Goal: Information Seeking & Learning: Check status

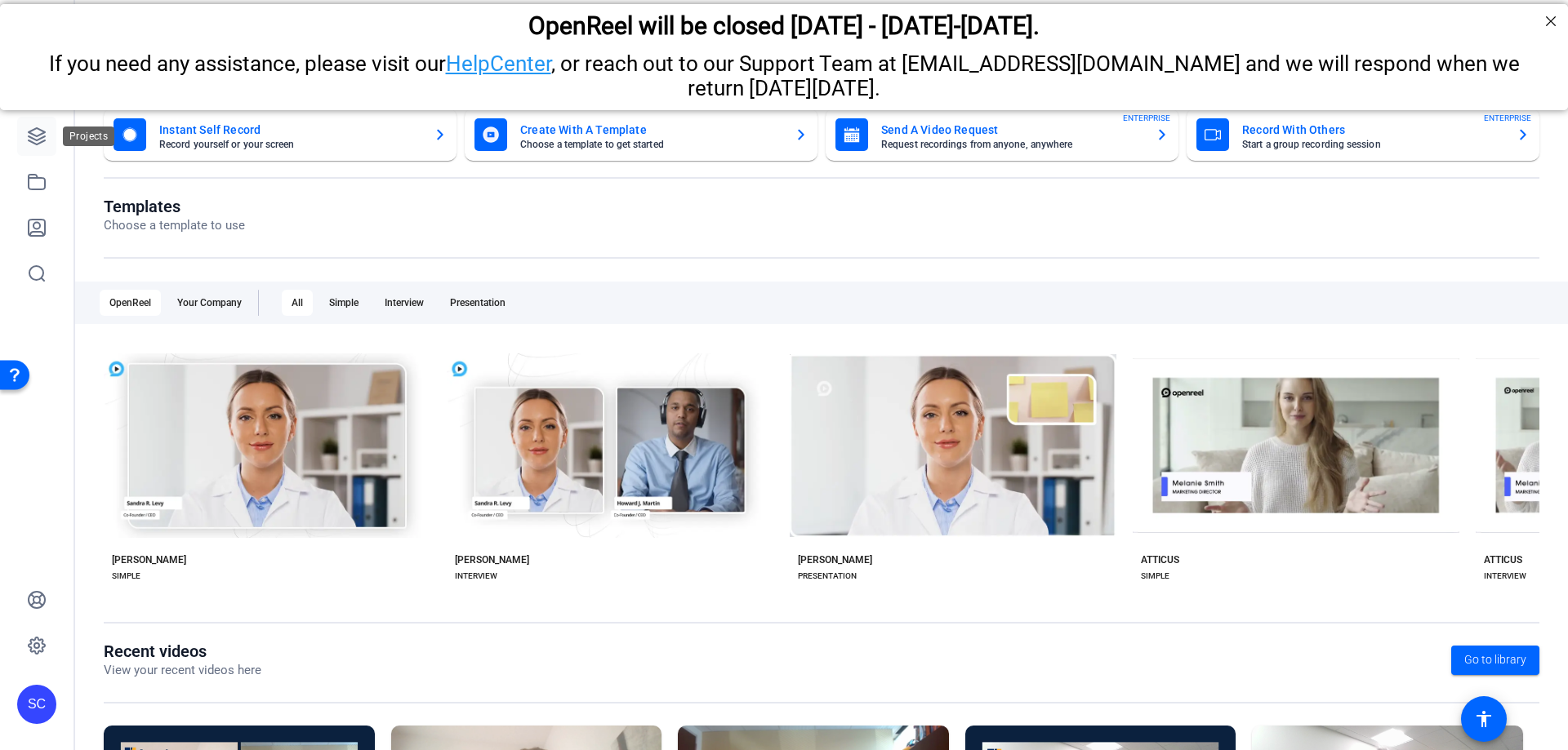
click at [39, 122] on link at bounding box center [36, 136] width 39 height 39
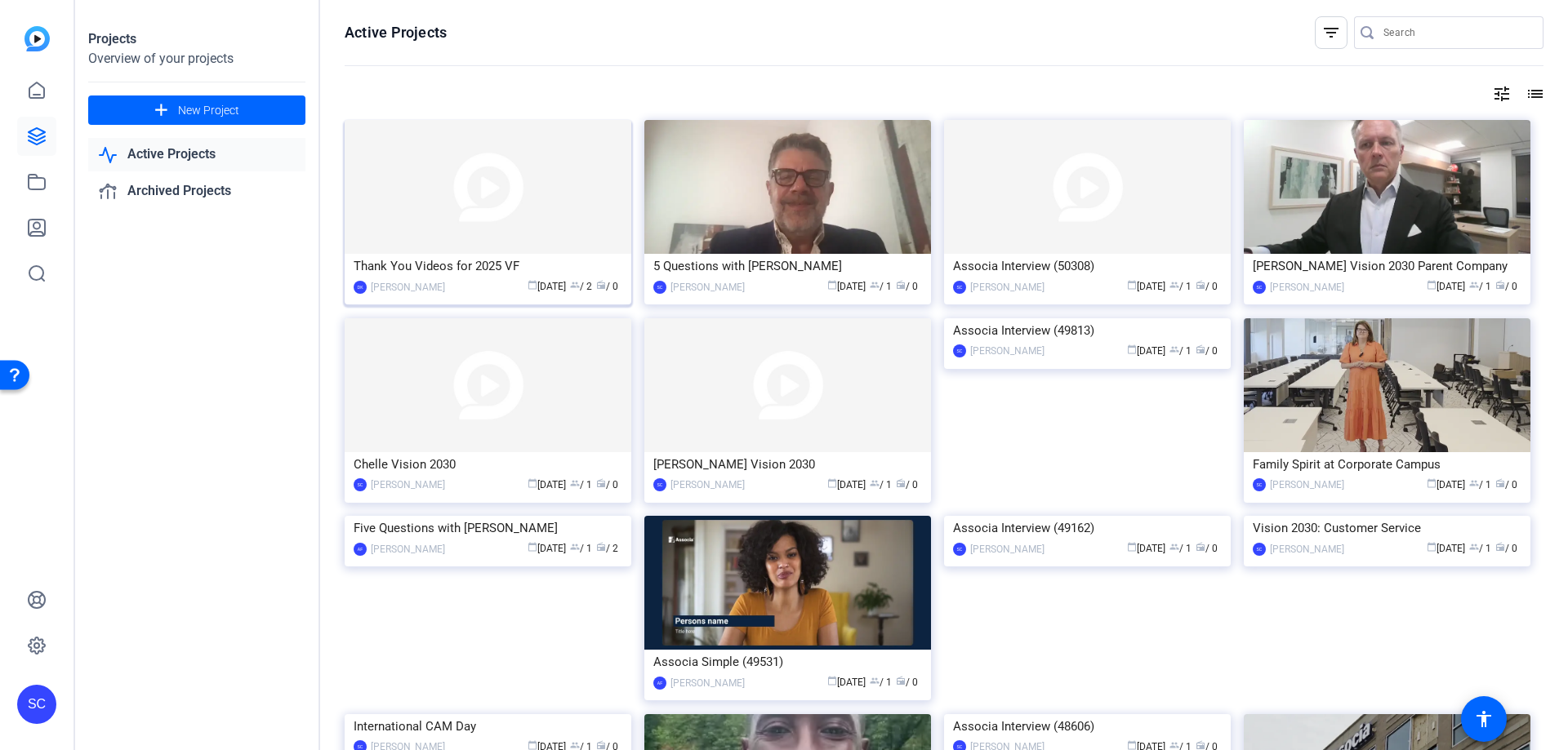
click at [552, 237] on img at bounding box center [489, 187] width 287 height 134
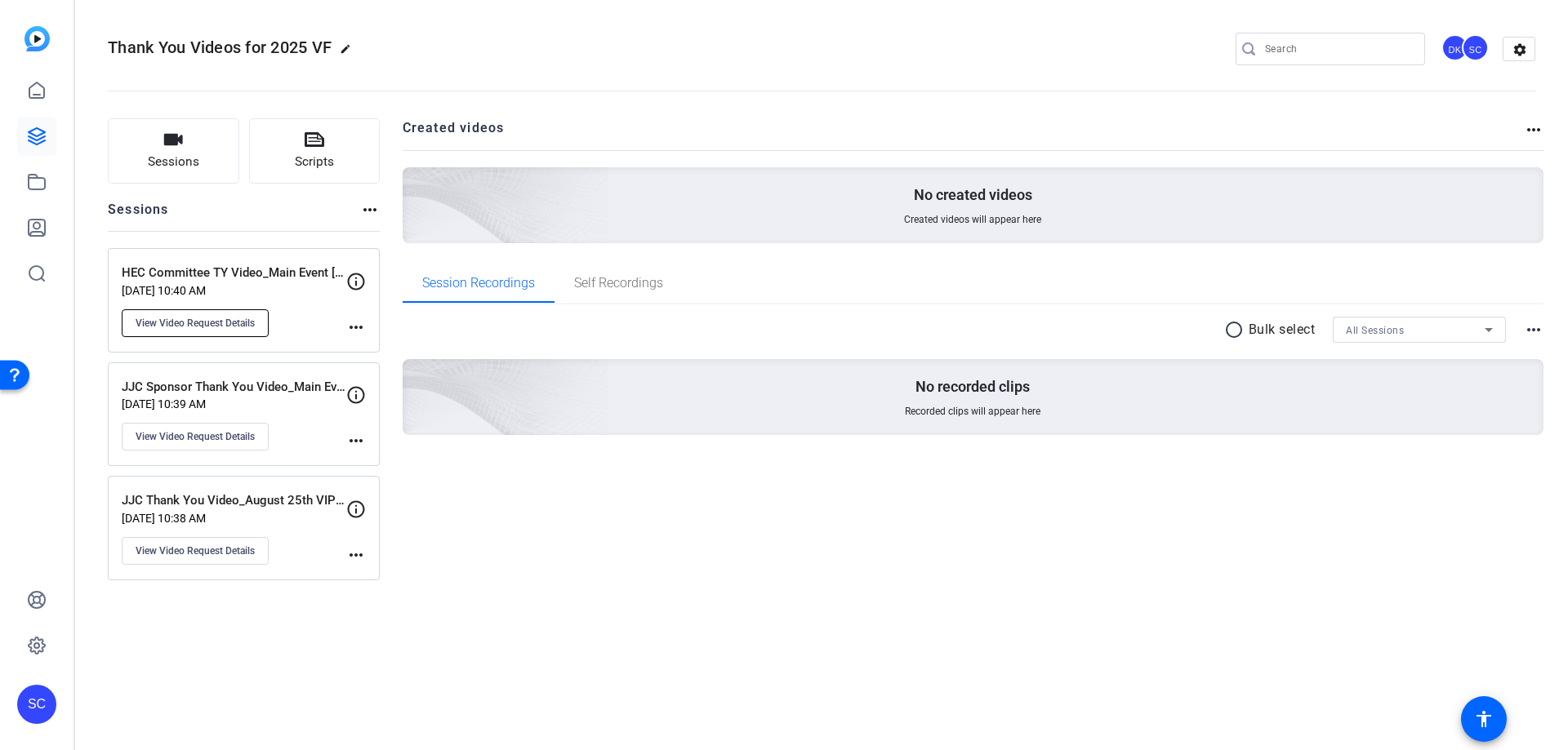
click at [225, 323] on span "View Video Request Details" at bounding box center [196, 324] width 119 height 13
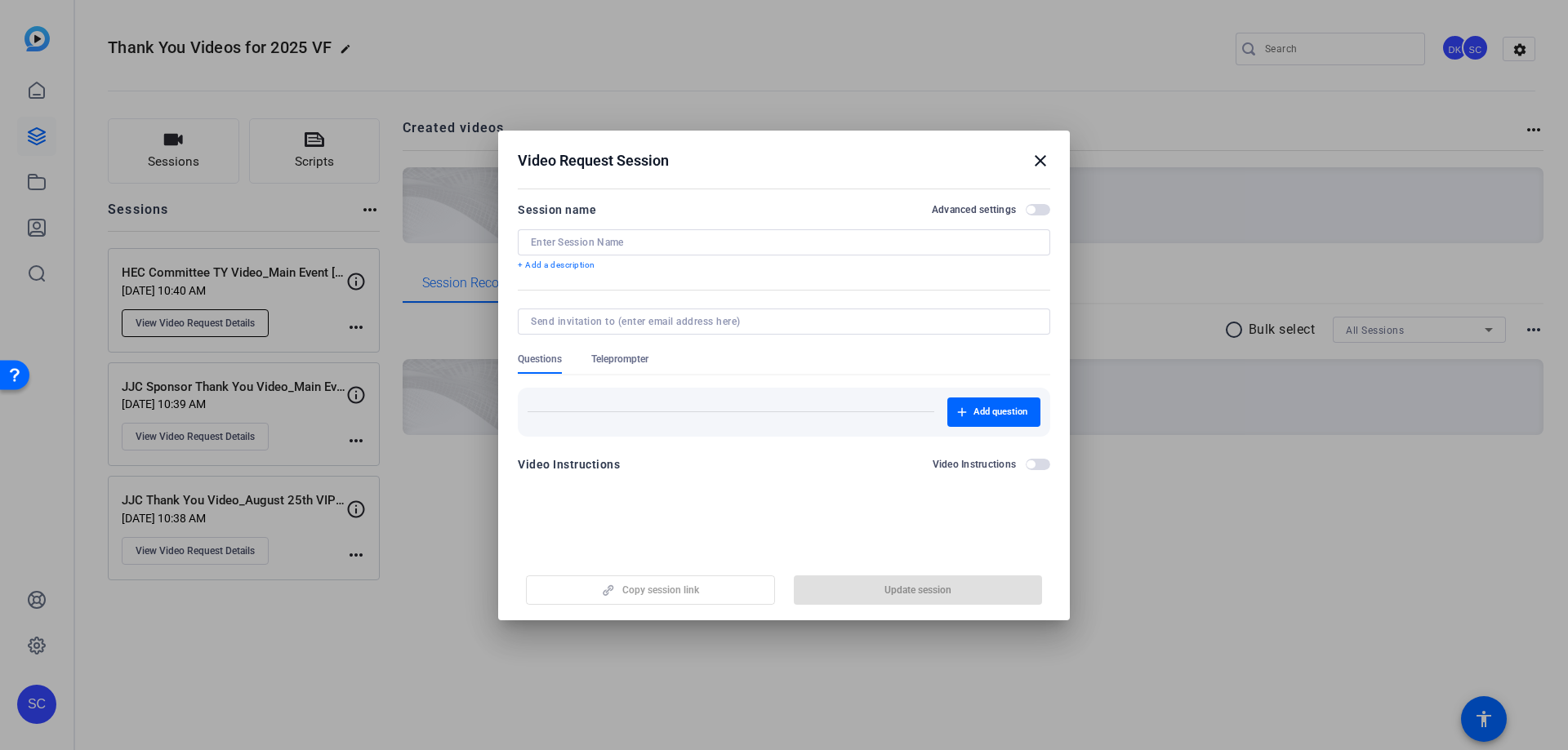
type input "HEC Committee TY Video_Main Event [DATE]"
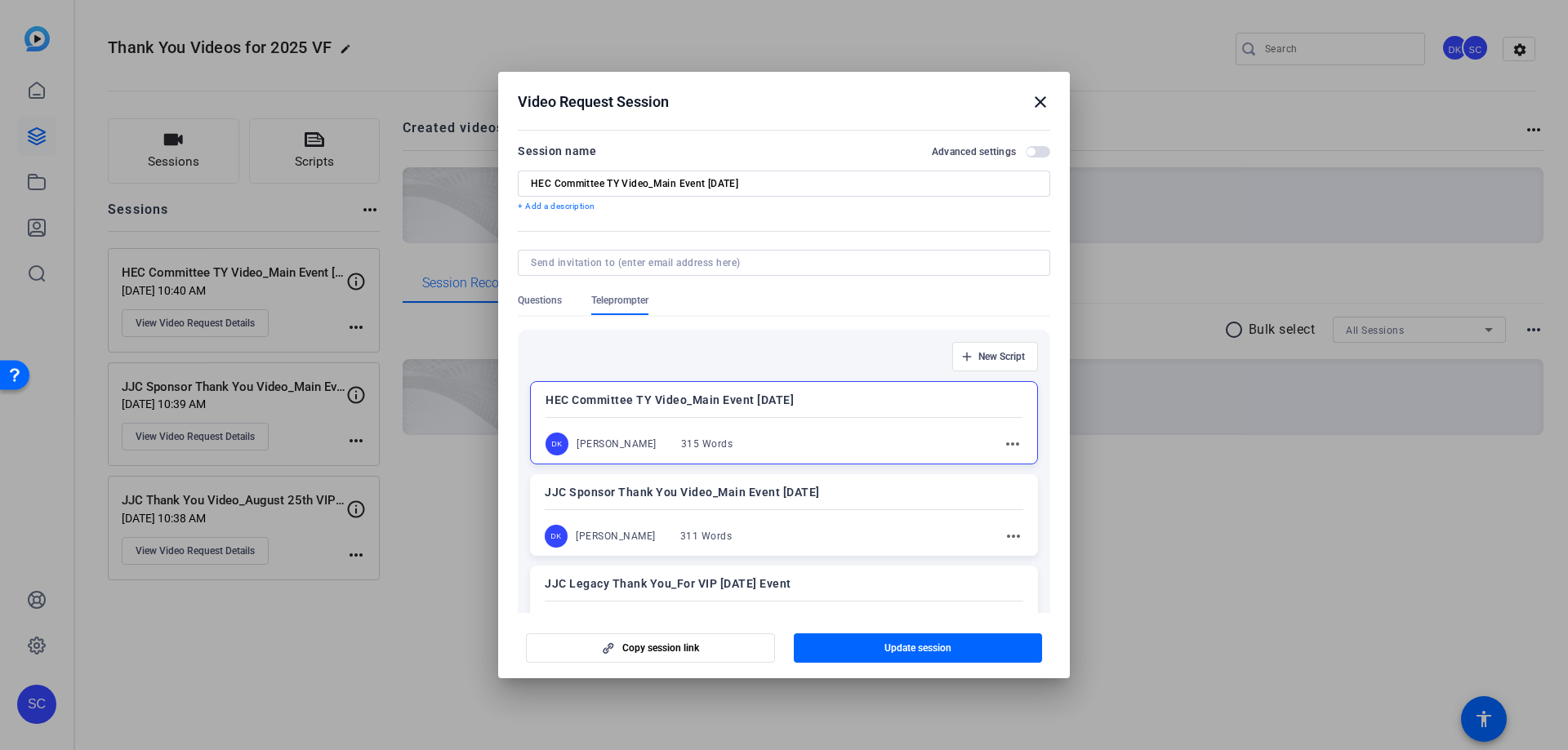
click at [1036, 98] on mat-icon "close" at bounding box center [1040, 102] width 19 height 19
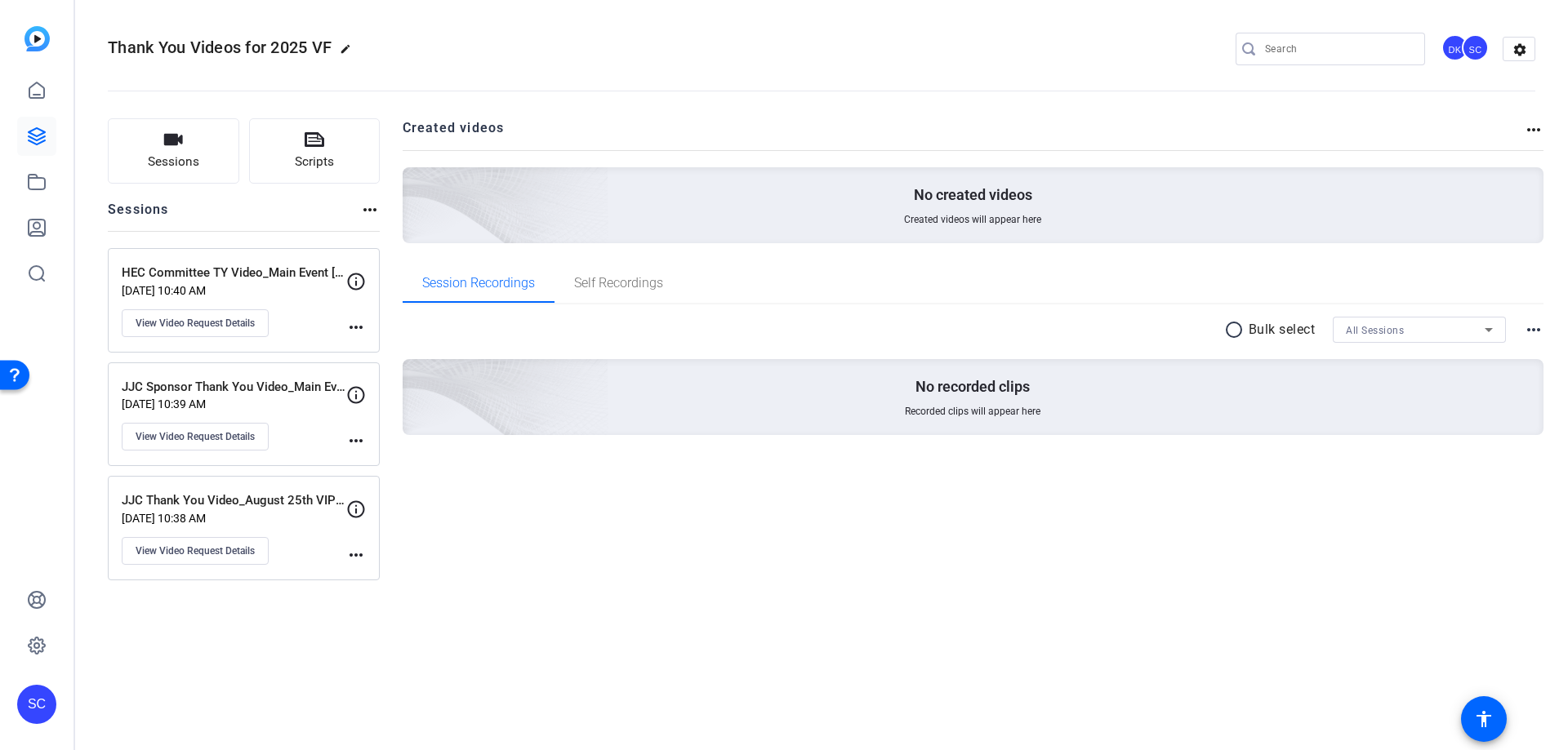
click at [330, 430] on div "JJC Sponsor Thank You Video_Main Event [DATE] [DATE] 10:39 AM View Video Reques…" at bounding box center [234, 415] width 225 height 74
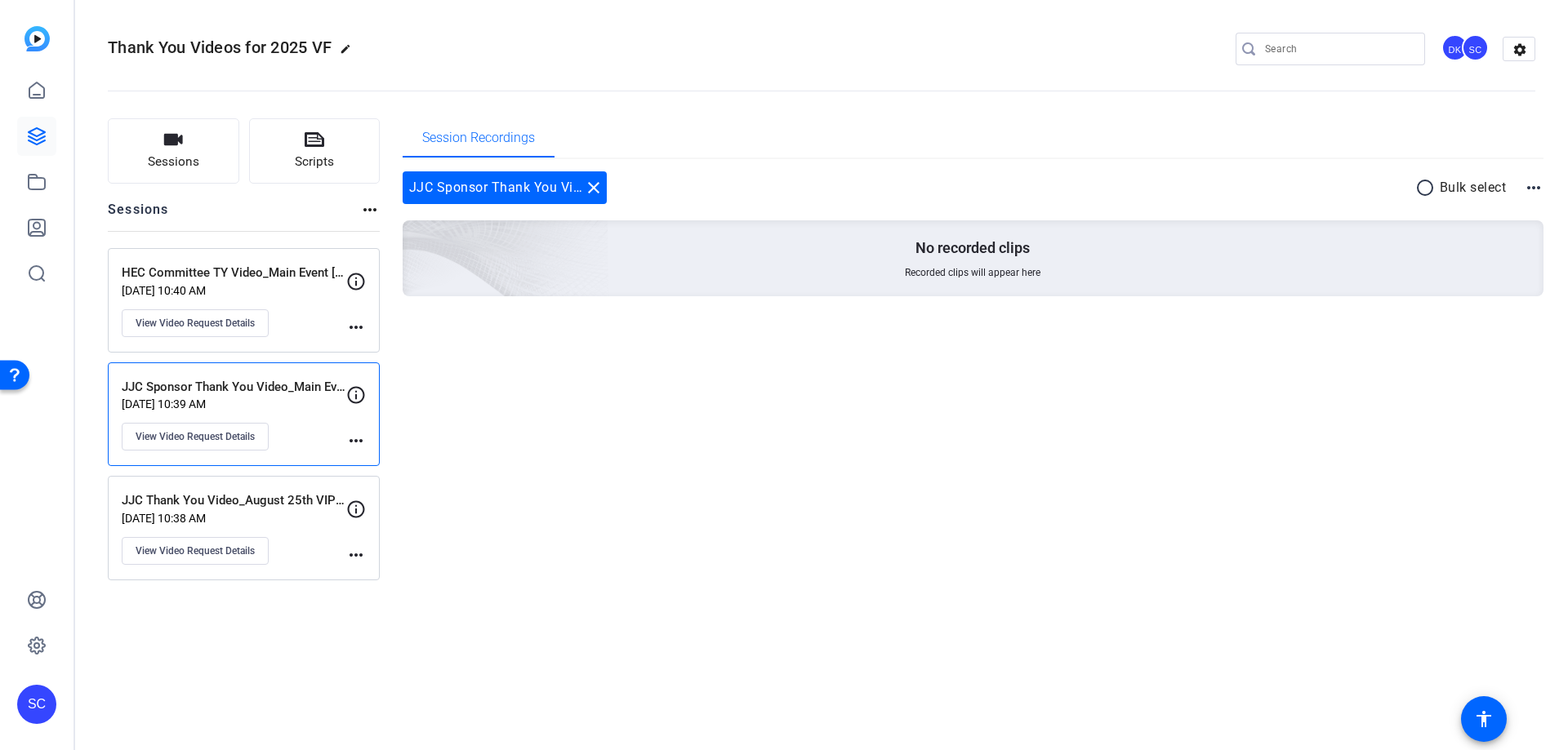
click at [358, 438] on mat-icon "more_horiz" at bounding box center [356, 440] width 19 height 19
click at [257, 439] on div at bounding box center [784, 375] width 1568 height 750
click at [237, 439] on span "View Video Request Details" at bounding box center [196, 437] width 119 height 13
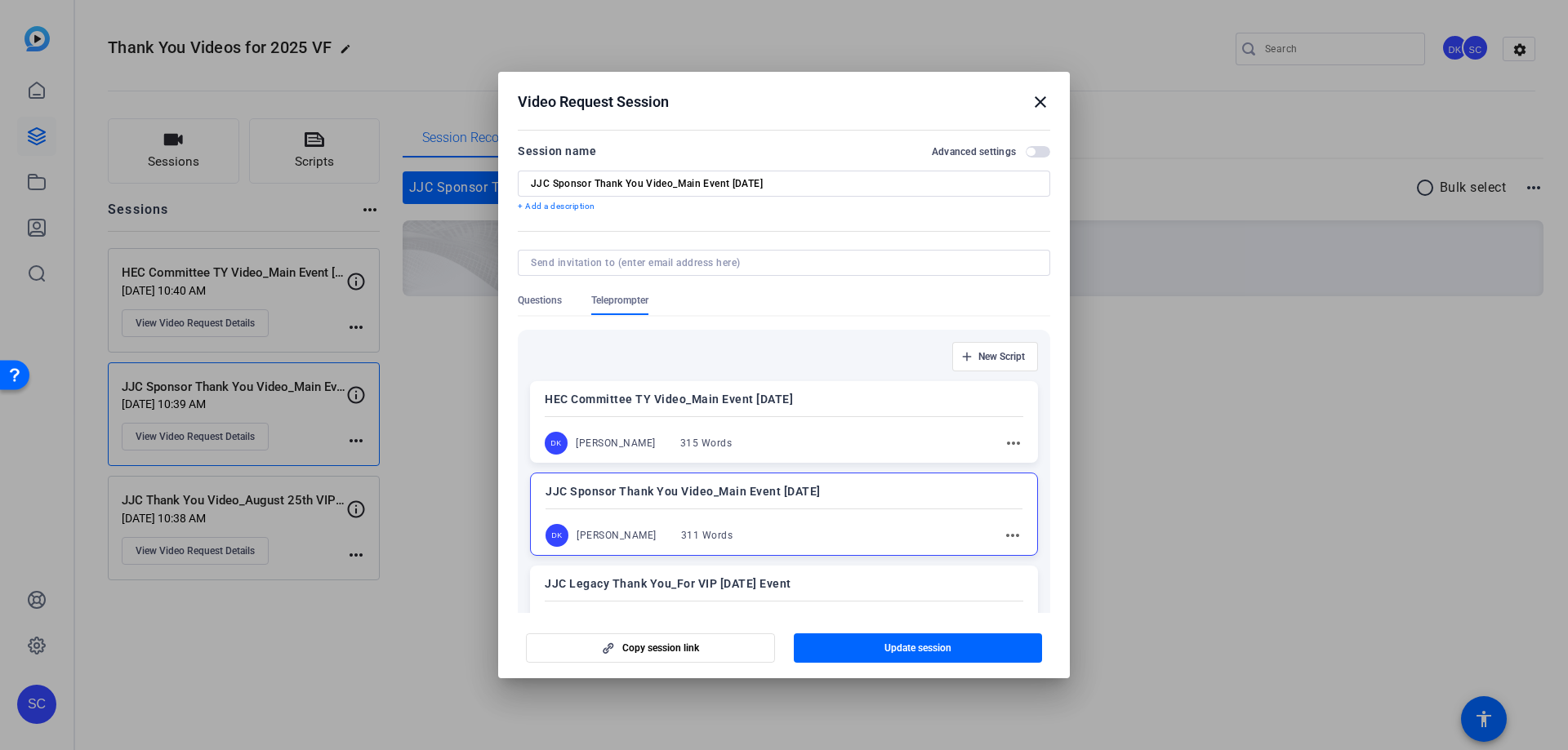
click at [1043, 102] on mat-icon "close" at bounding box center [1040, 102] width 19 height 19
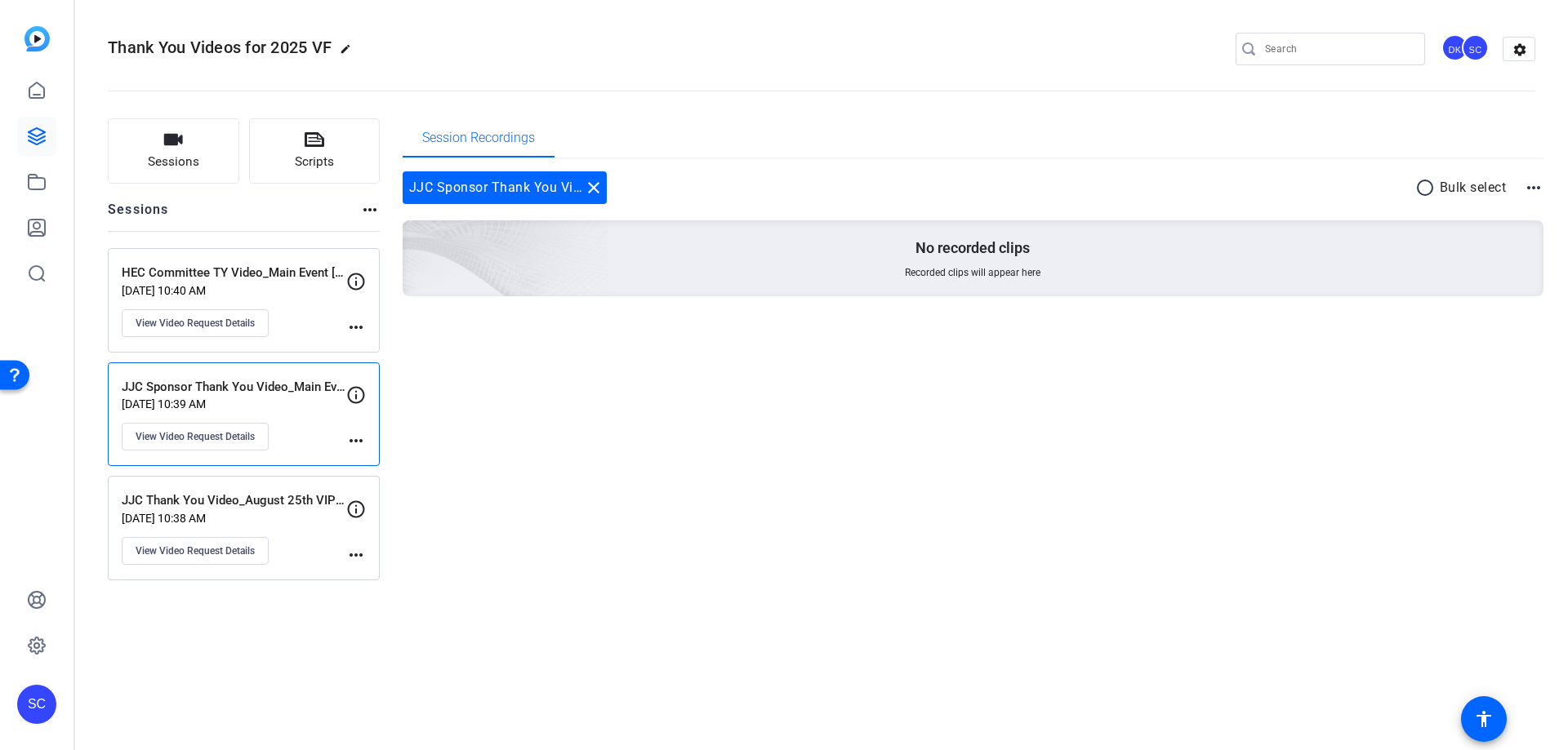
click at [297, 508] on p "JJC Thank You Video_August 25th VIP Event" at bounding box center [234, 501] width 225 height 18
click at [258, 553] on button "View Video Request Details" at bounding box center [195, 550] width 147 height 28
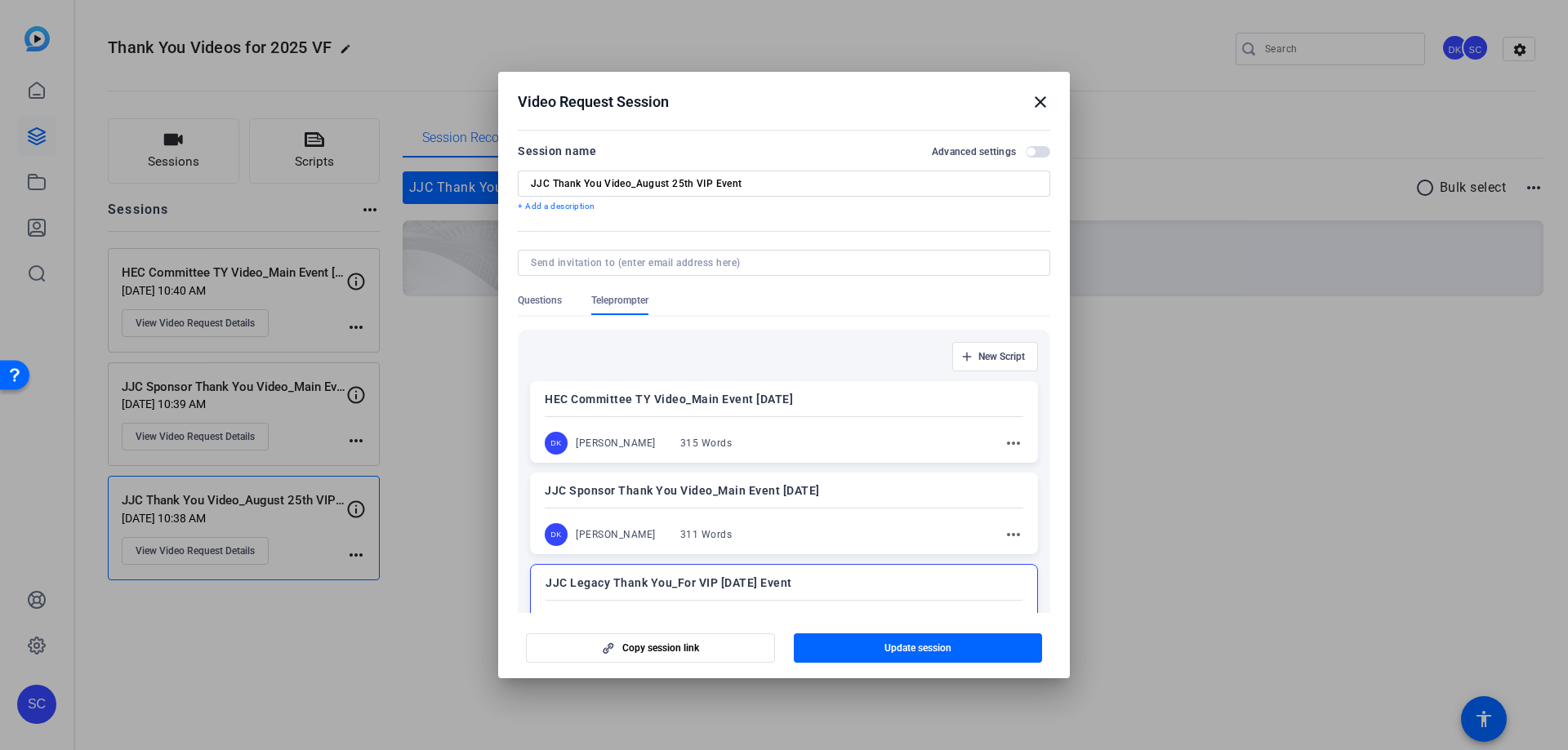
click at [1037, 92] on mat-icon "close" at bounding box center [1040, 102] width 19 height 19
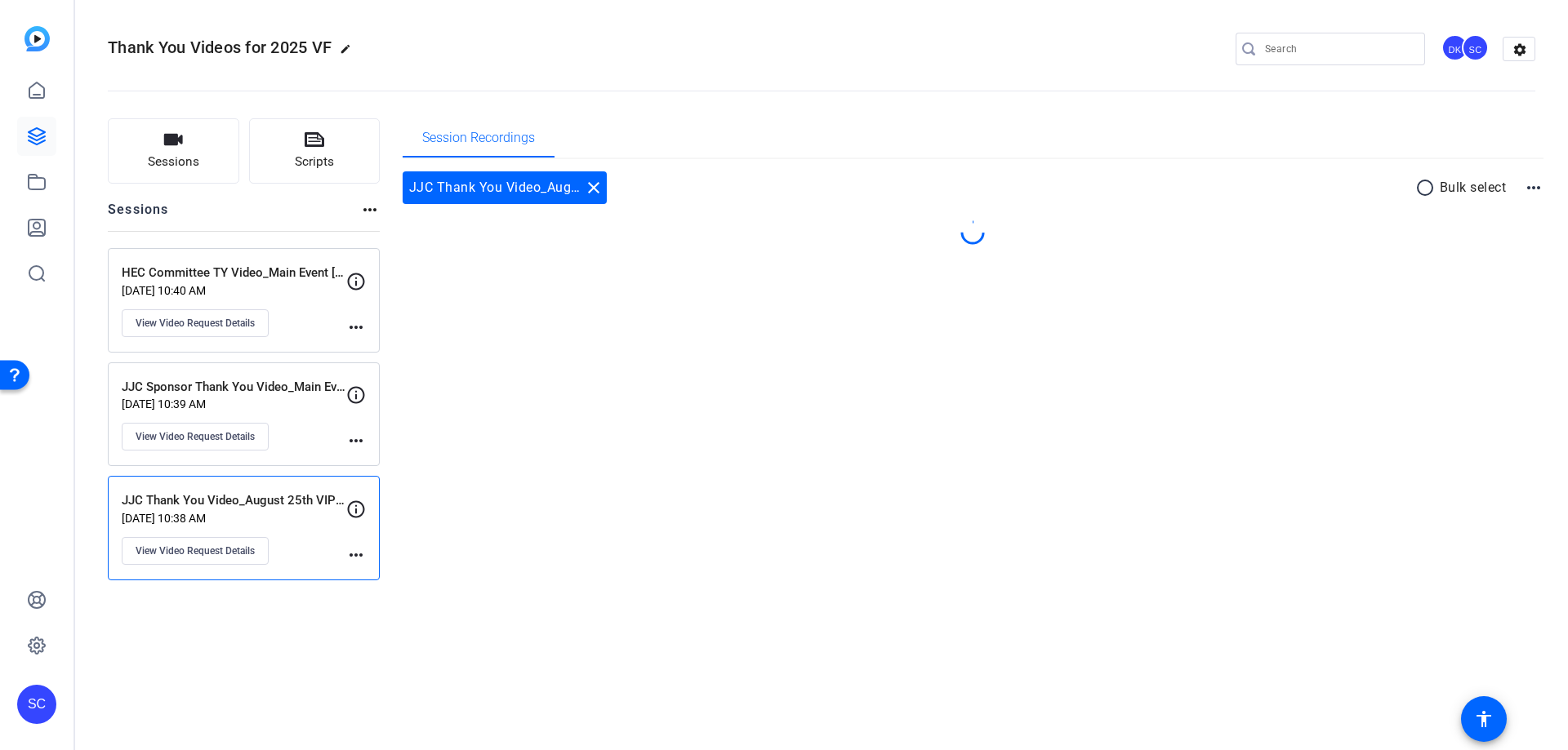
click at [1037, 94] on openreel-divider-bar at bounding box center [821, 86] width 1428 height 49
